Goal: Task Accomplishment & Management: Manage account settings

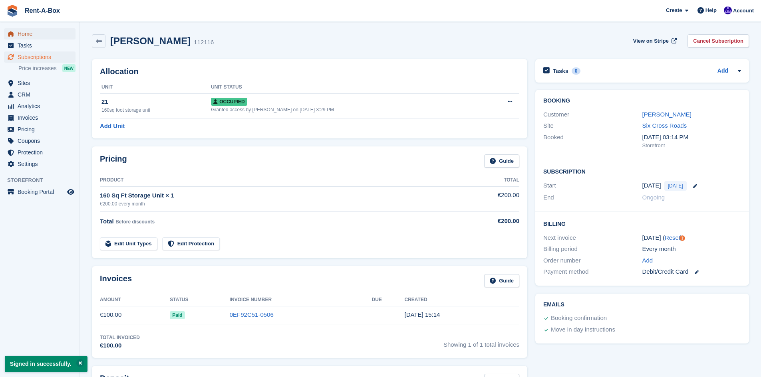
click at [24, 36] on span "Home" at bounding box center [42, 33] width 48 height 11
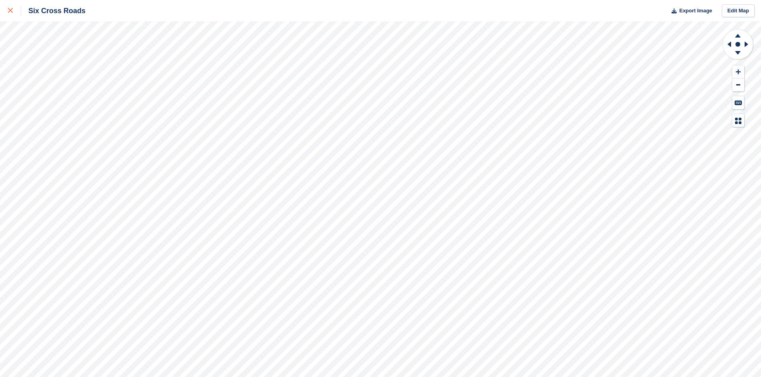
click at [6, 12] on link at bounding box center [10, 11] width 21 height 22
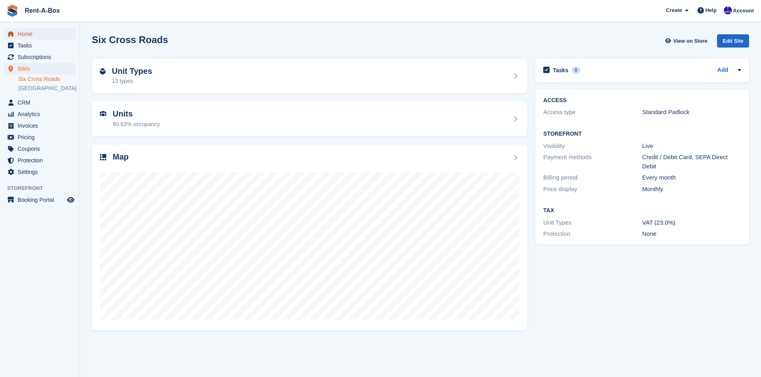
click at [26, 35] on span "Home" at bounding box center [42, 33] width 48 height 11
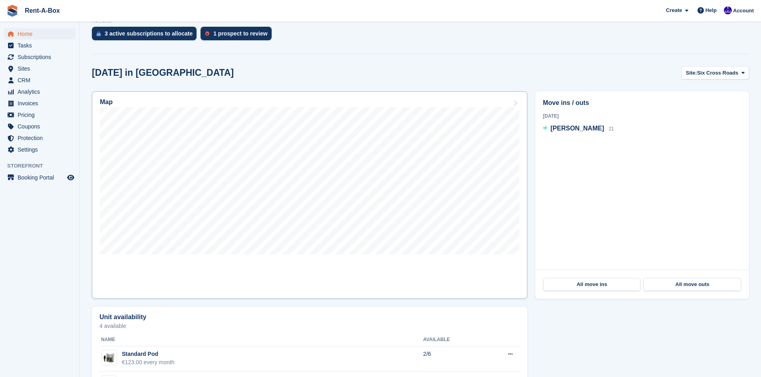
scroll to position [171, 0]
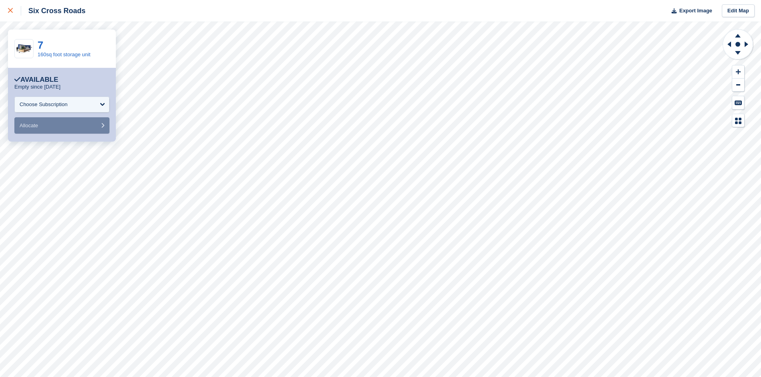
click at [9, 13] on icon at bounding box center [10, 10] width 5 height 5
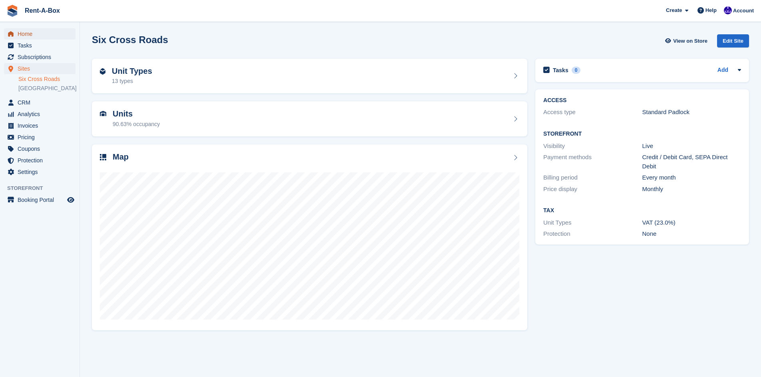
click at [23, 37] on span "Home" at bounding box center [42, 33] width 48 height 11
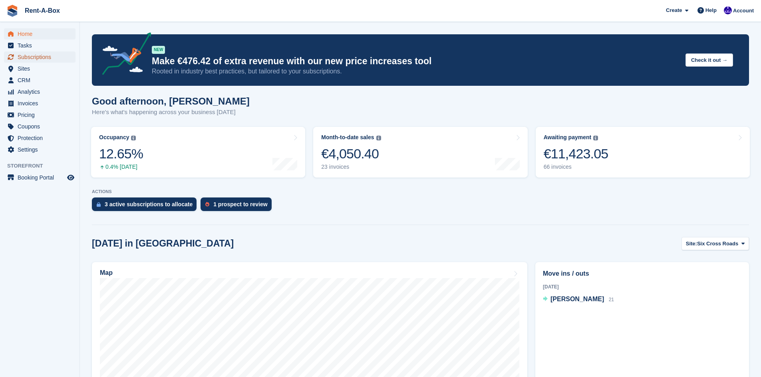
click at [31, 61] on span "Subscriptions" at bounding box center [42, 57] width 48 height 11
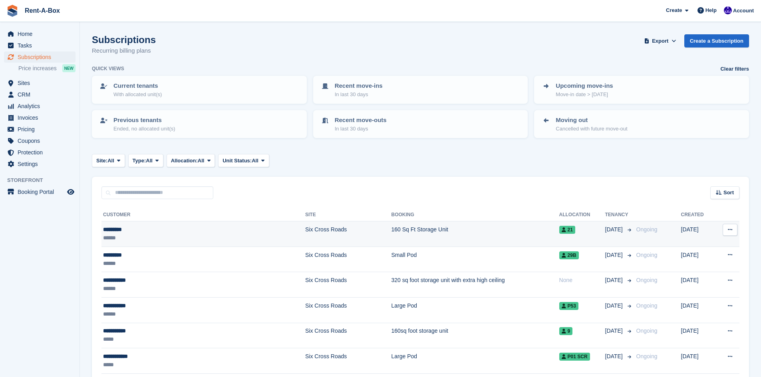
click at [391, 236] on td "160 Sq Ft Storage Unit" at bounding box center [475, 235] width 168 height 26
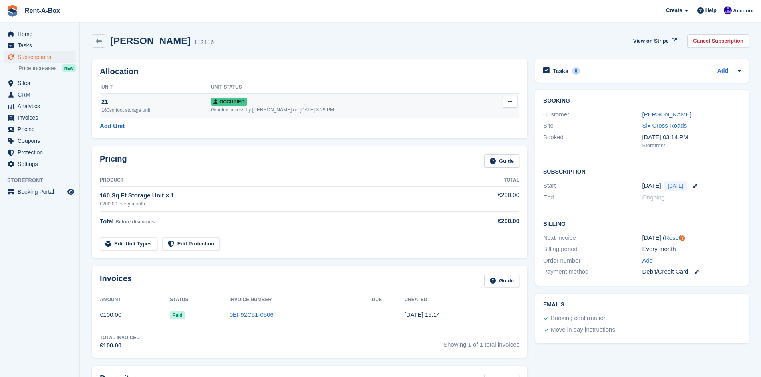
click at [125, 103] on div "21" at bounding box center [155, 101] width 109 height 9
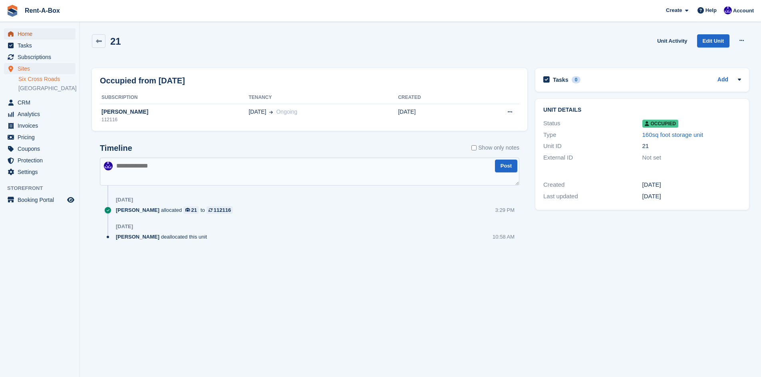
click at [21, 29] on span "Home" at bounding box center [42, 33] width 48 height 11
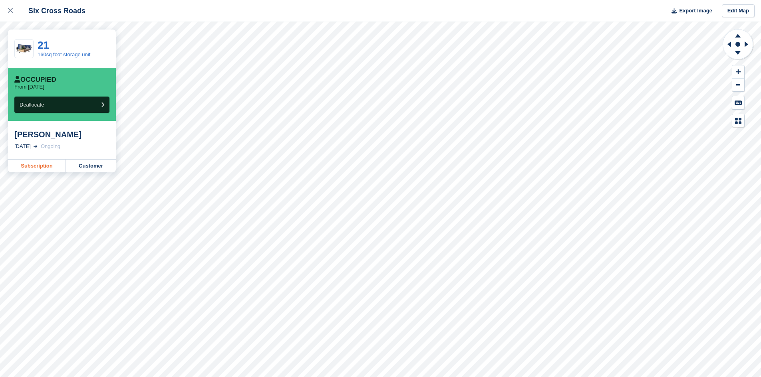
click at [34, 163] on link "Subscription" at bounding box center [37, 166] width 58 height 13
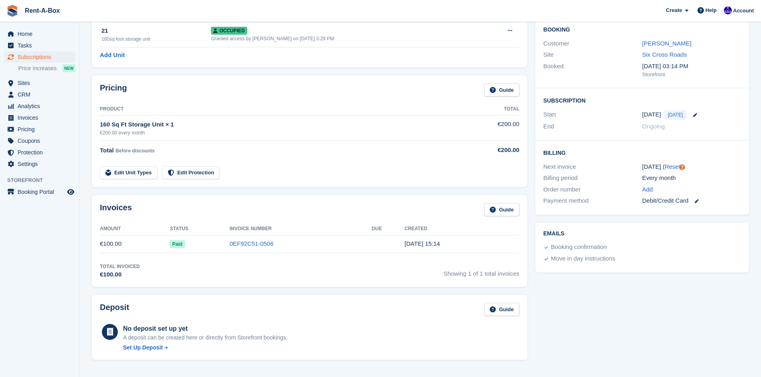
scroll to position [71, 0]
click at [654, 42] on link "[PERSON_NAME]" at bounding box center [666, 43] width 49 height 7
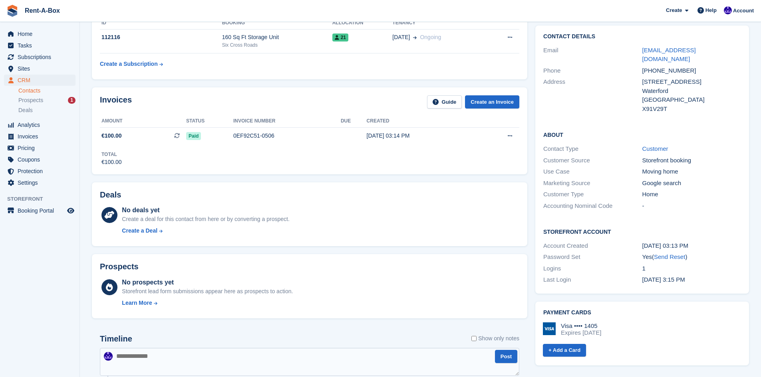
scroll to position [65, 0]
